Goal: Find specific page/section: Find specific page/section

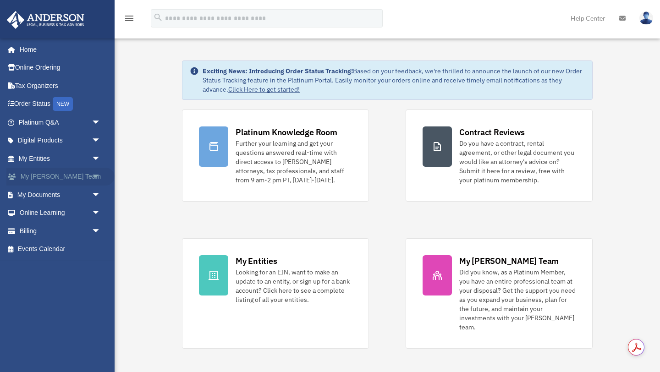
click at [97, 175] on span "arrow_drop_down" at bounding box center [101, 177] width 18 height 19
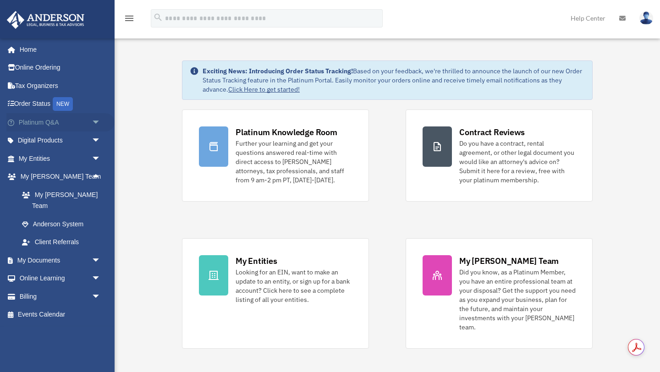
click at [96, 121] on span "arrow_drop_down" at bounding box center [101, 122] width 18 height 19
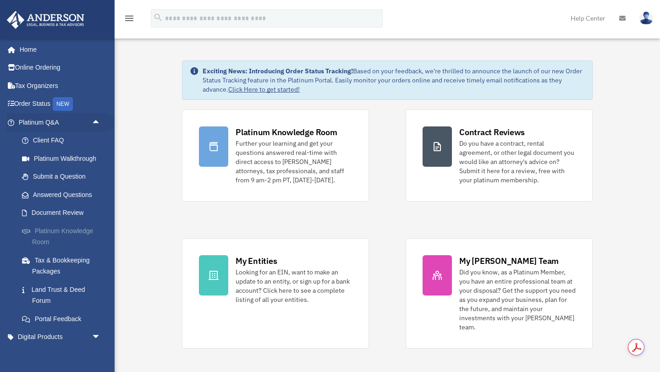
click at [74, 229] on link "Platinum Knowledge Room" at bounding box center [64, 236] width 102 height 29
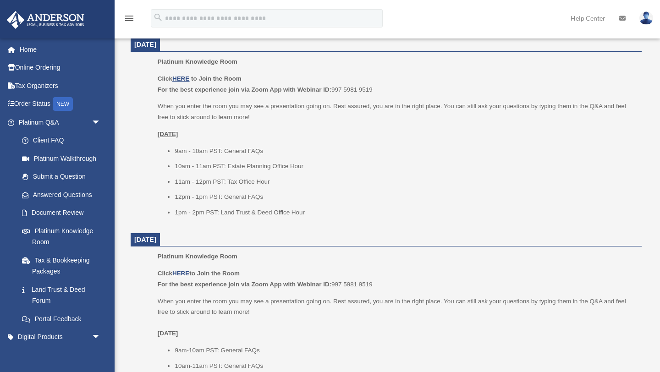
scroll to position [375, 0]
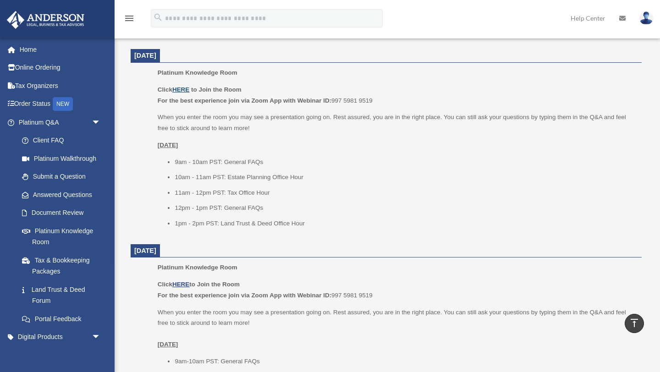
click at [187, 90] on u "HERE" at bounding box center [180, 89] width 17 height 7
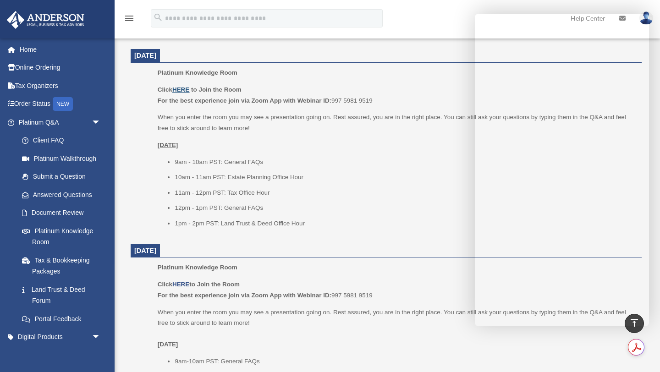
click at [185, 88] on u "HERE" at bounding box center [180, 89] width 17 height 7
